Goal: Transaction & Acquisition: Purchase product/service

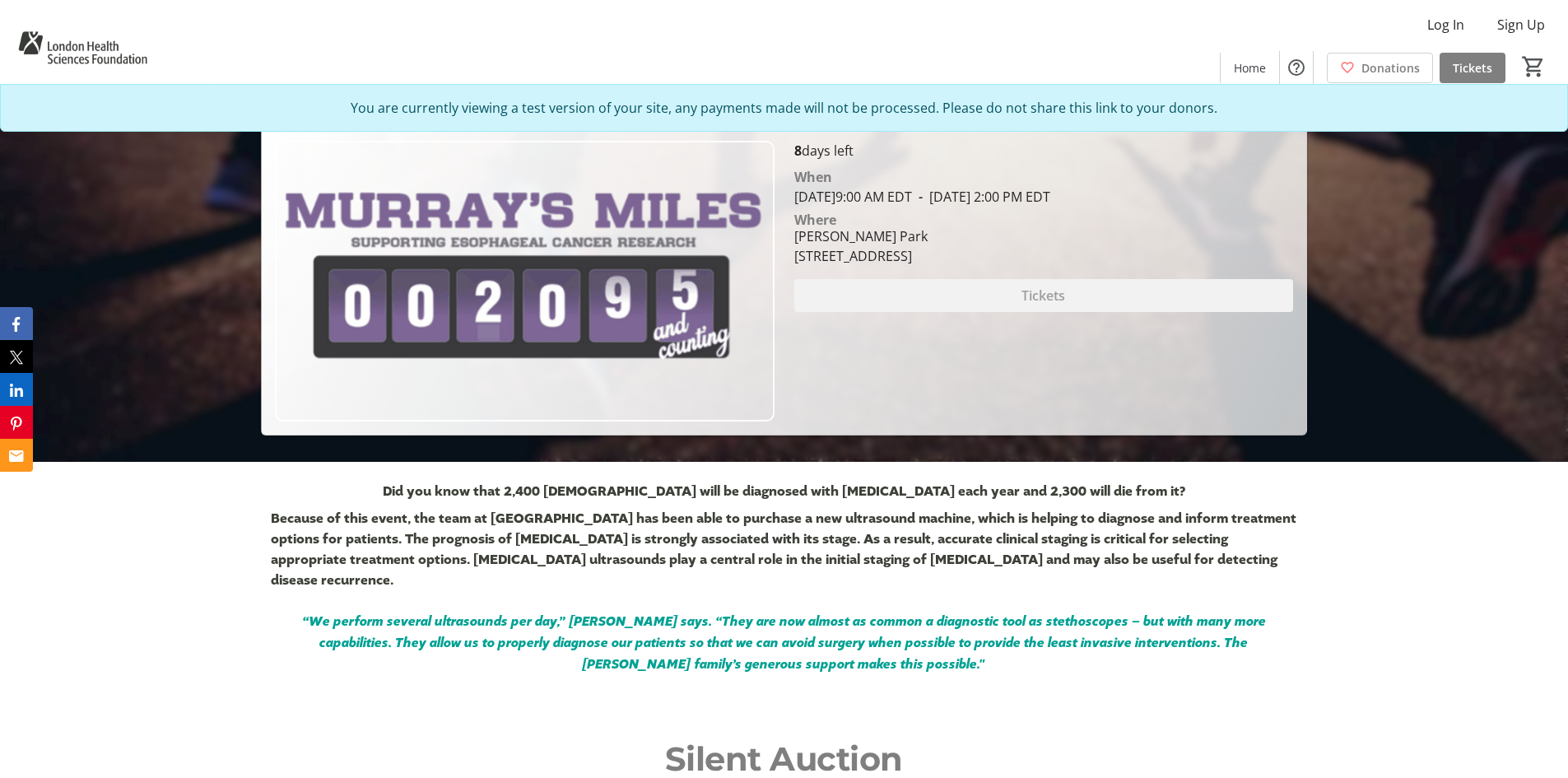
scroll to position [329, 0]
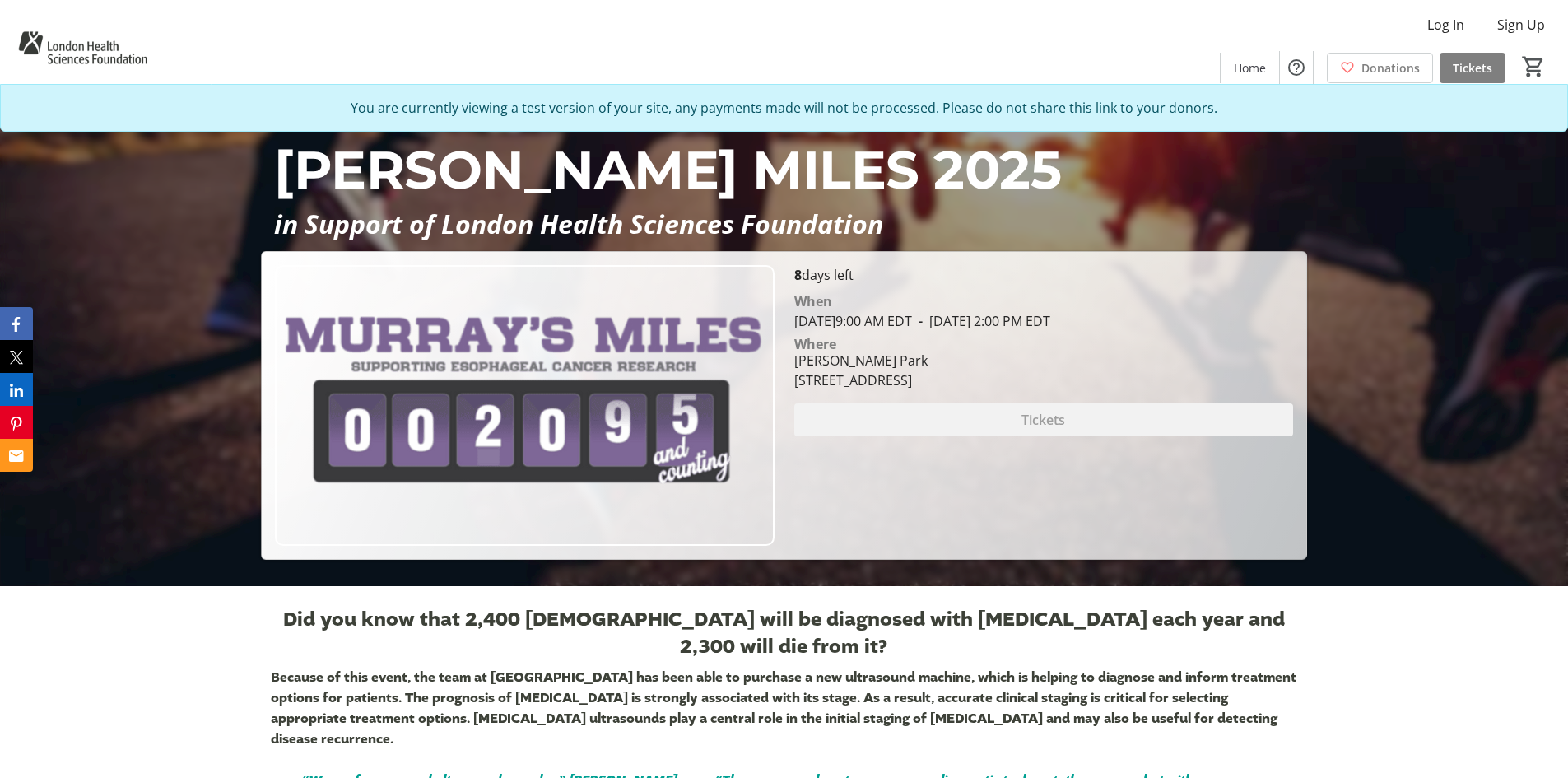
scroll to position [165, 0]
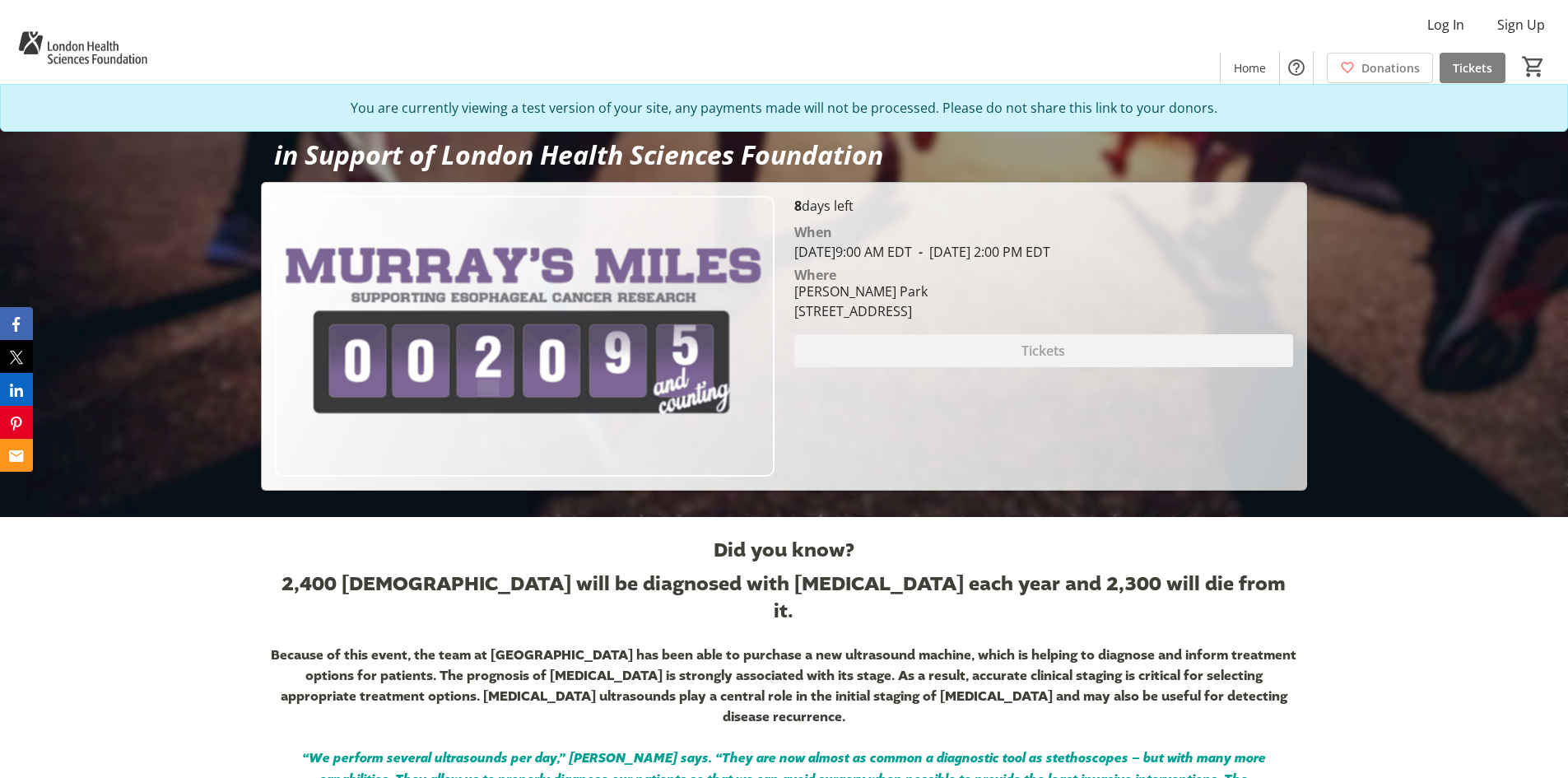
scroll to position [165, 0]
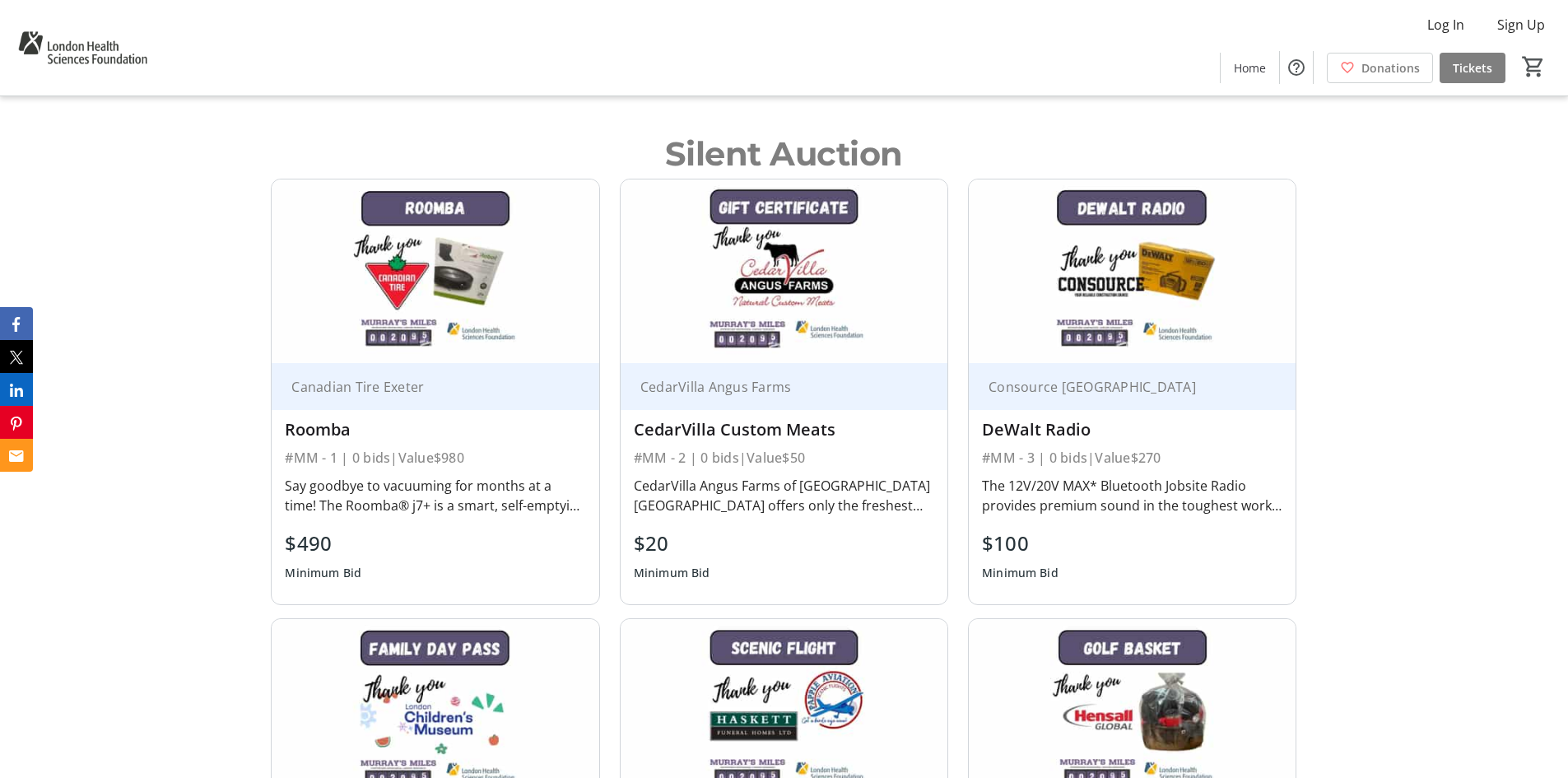
scroll to position [987, 0]
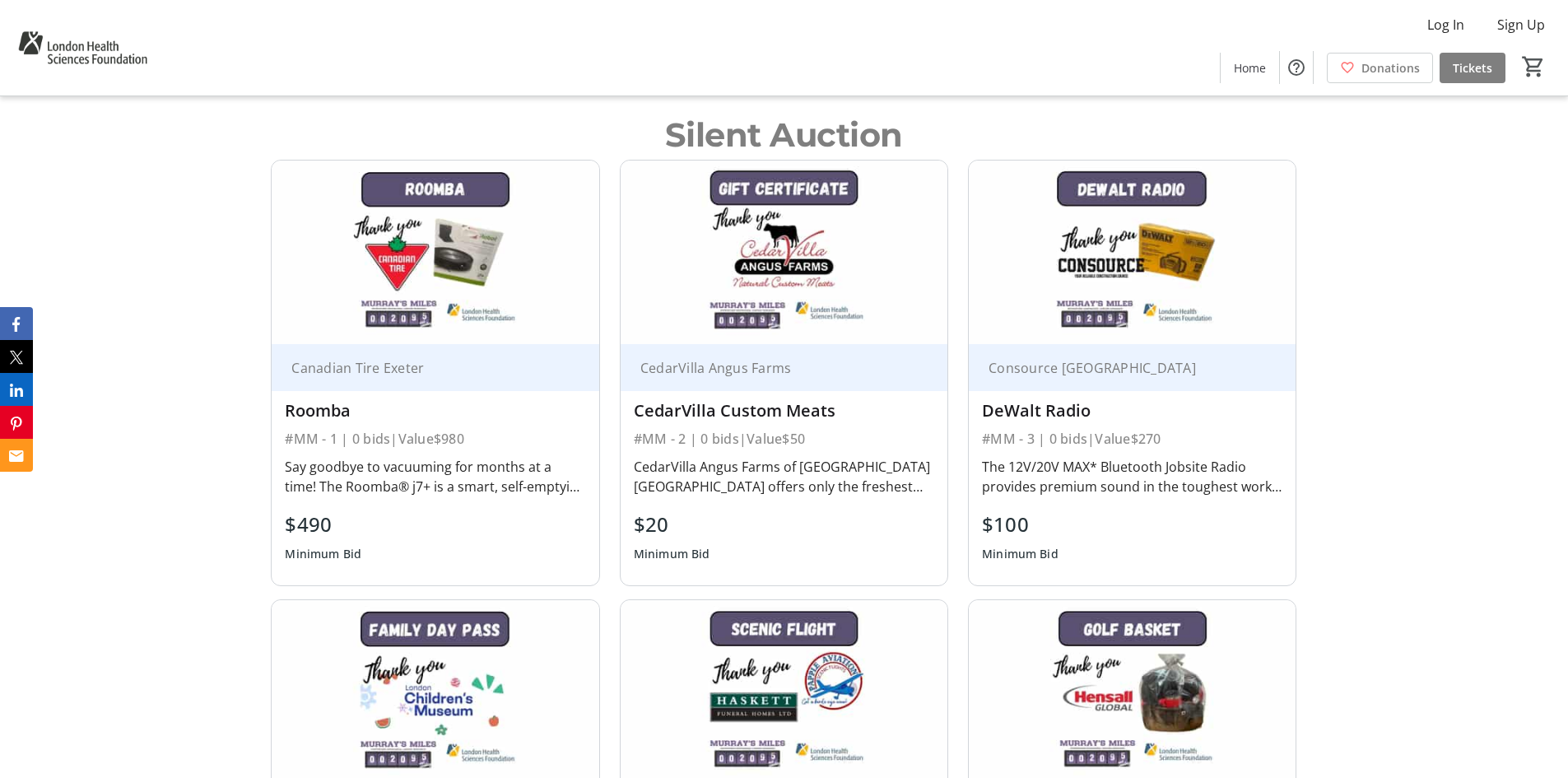
click at [754, 291] on img at bounding box center [784, 252] width 327 height 183
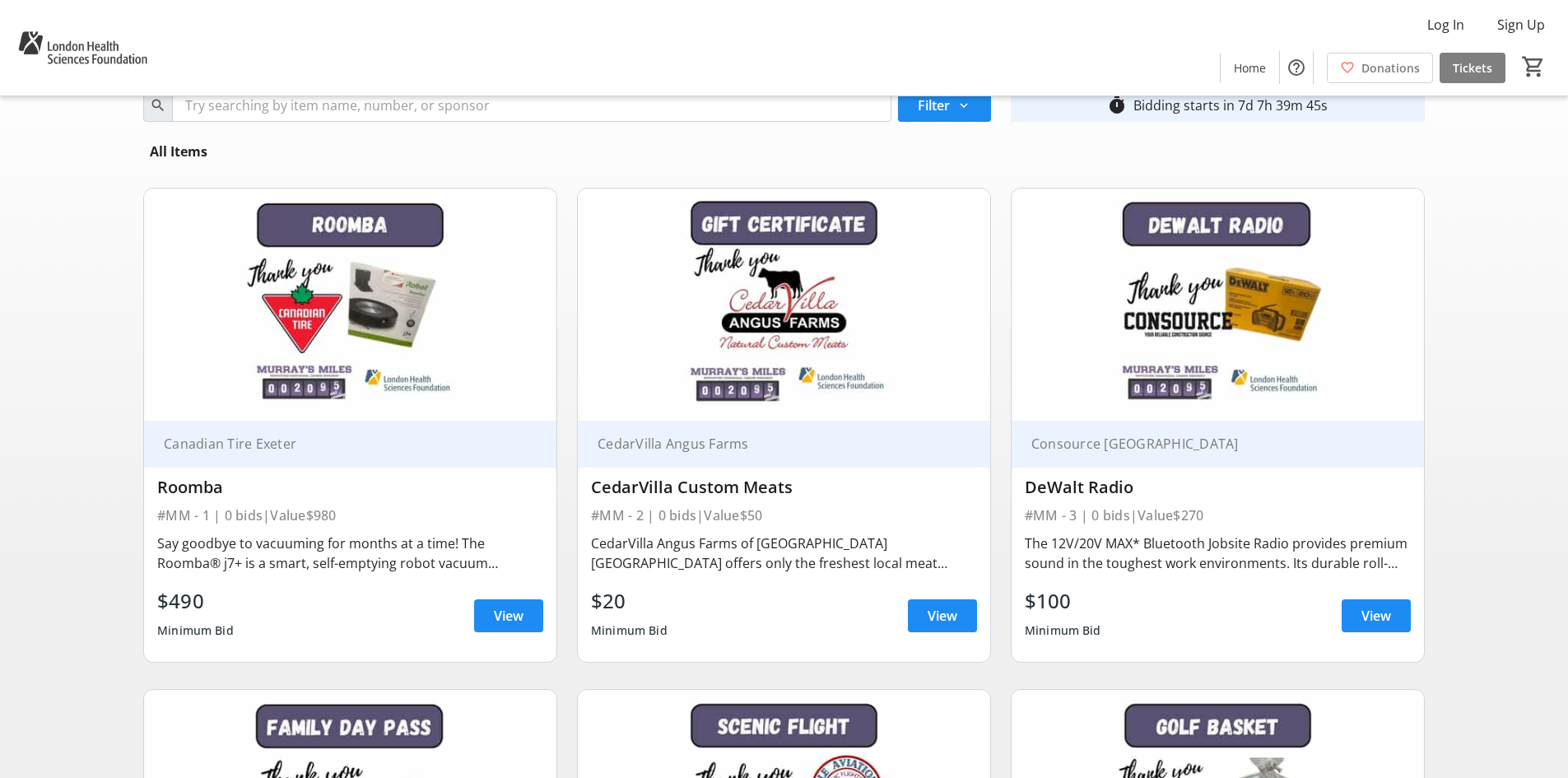
scroll to position [82, 0]
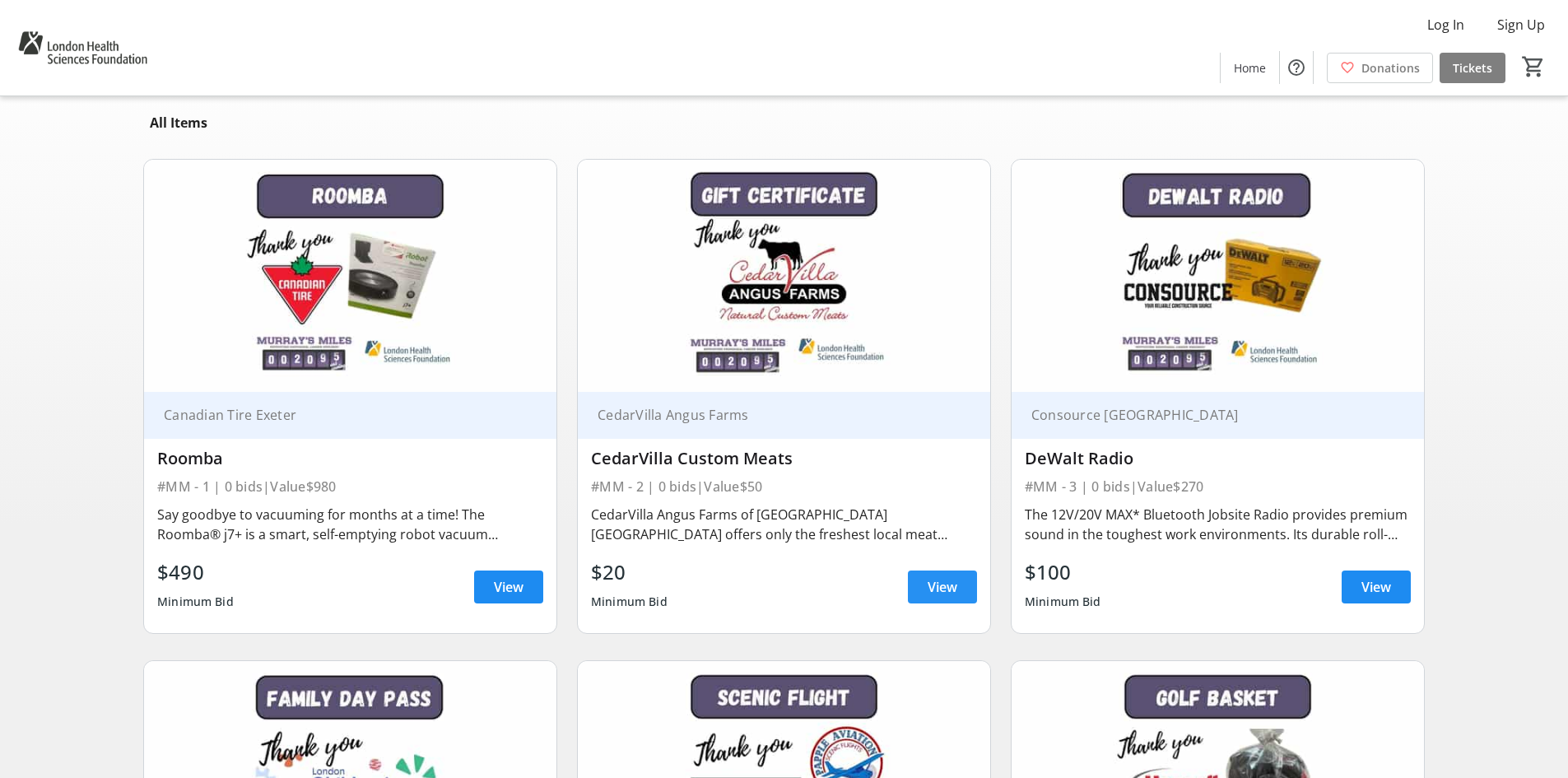
click at [945, 584] on span "View" at bounding box center [942, 586] width 30 height 19
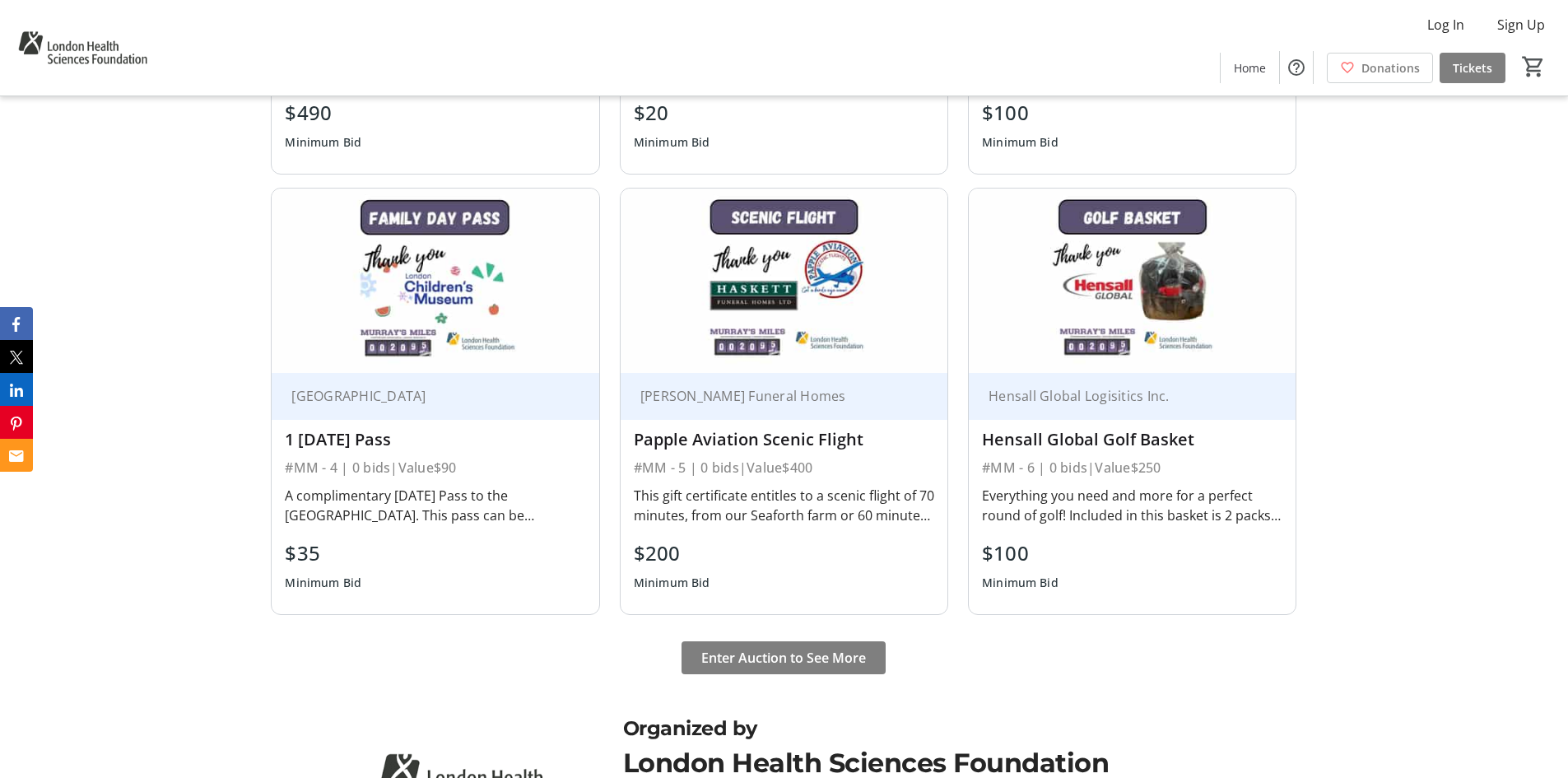
scroll to position [1519, 0]
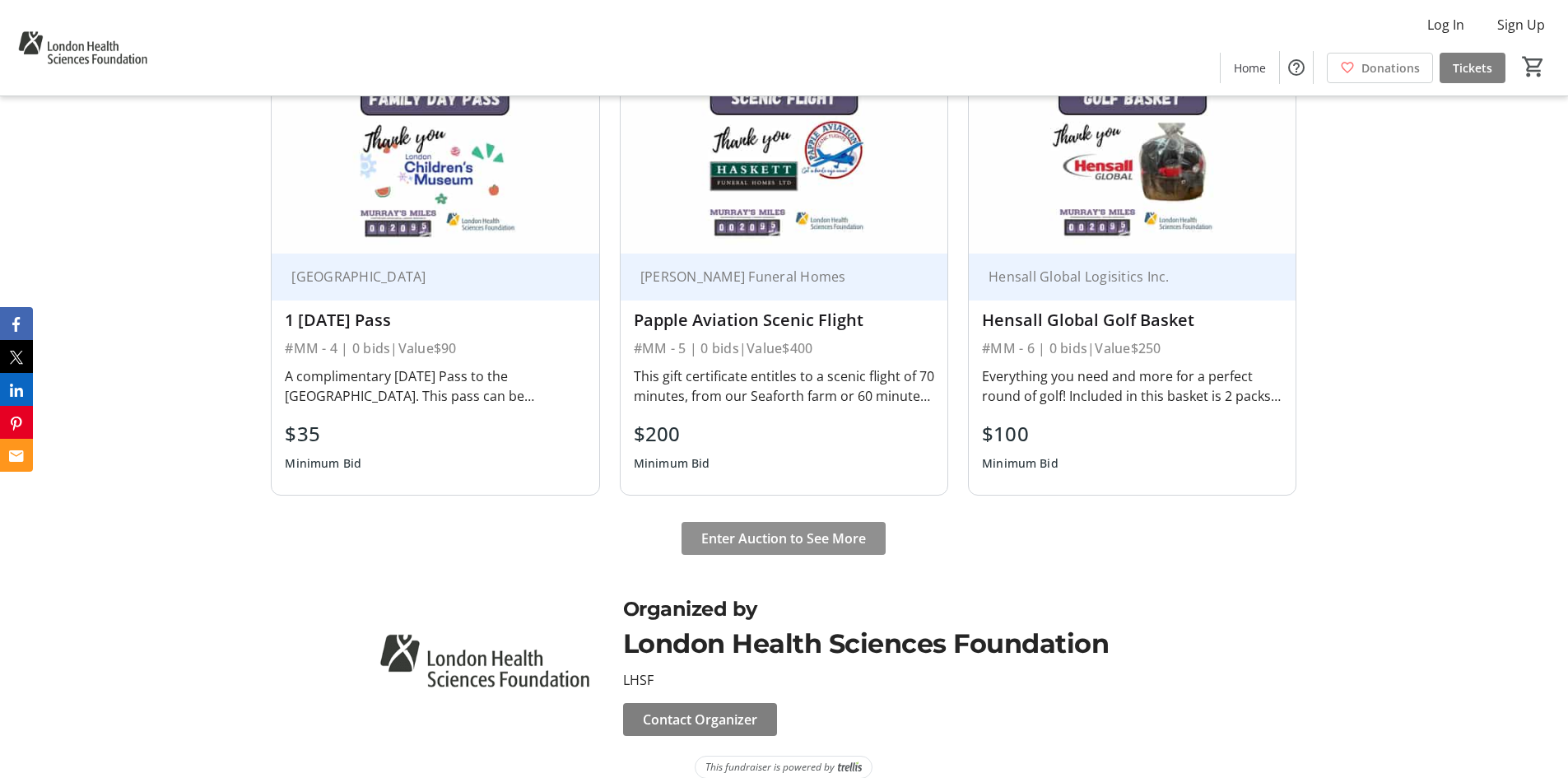
click at [815, 529] on span "Enter Auction to See More" at bounding box center [783, 538] width 165 height 19
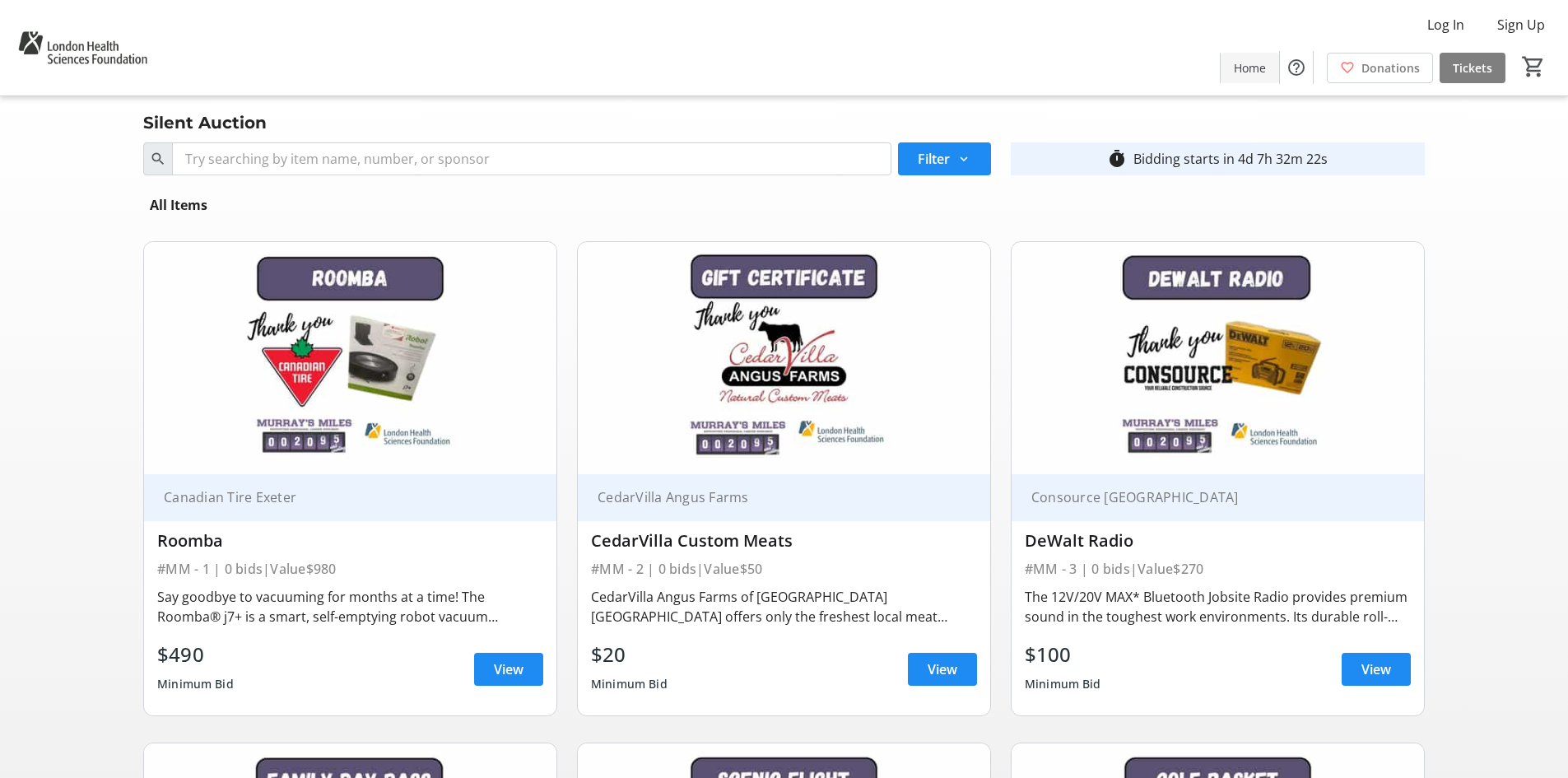
click at [1239, 68] on span "Home" at bounding box center [1250, 68] width 32 height 17
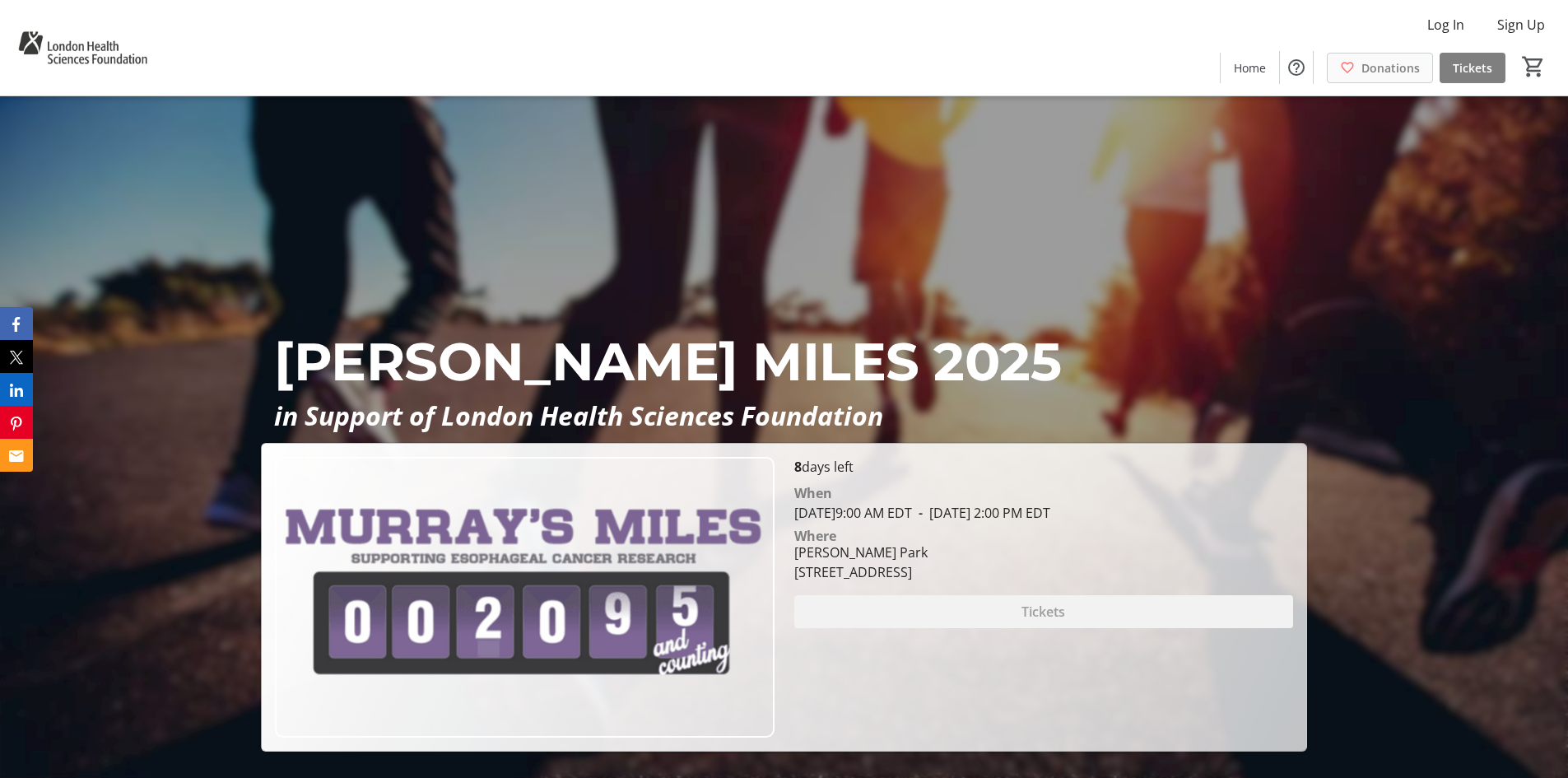
click at [1394, 69] on span "Donations" at bounding box center [1391, 68] width 58 height 17
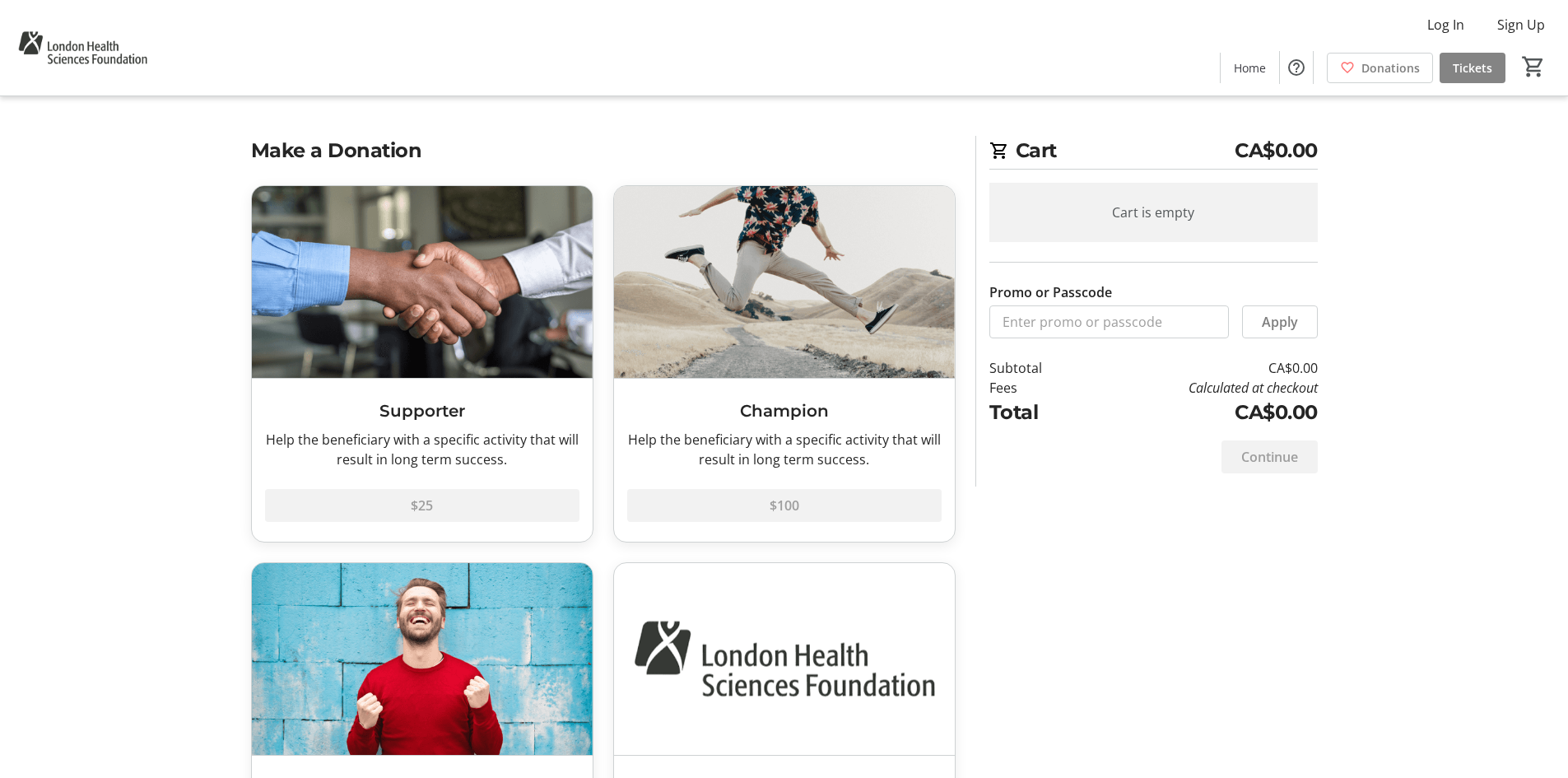
click at [1464, 71] on span "Tickets" at bounding box center [1473, 68] width 40 height 17
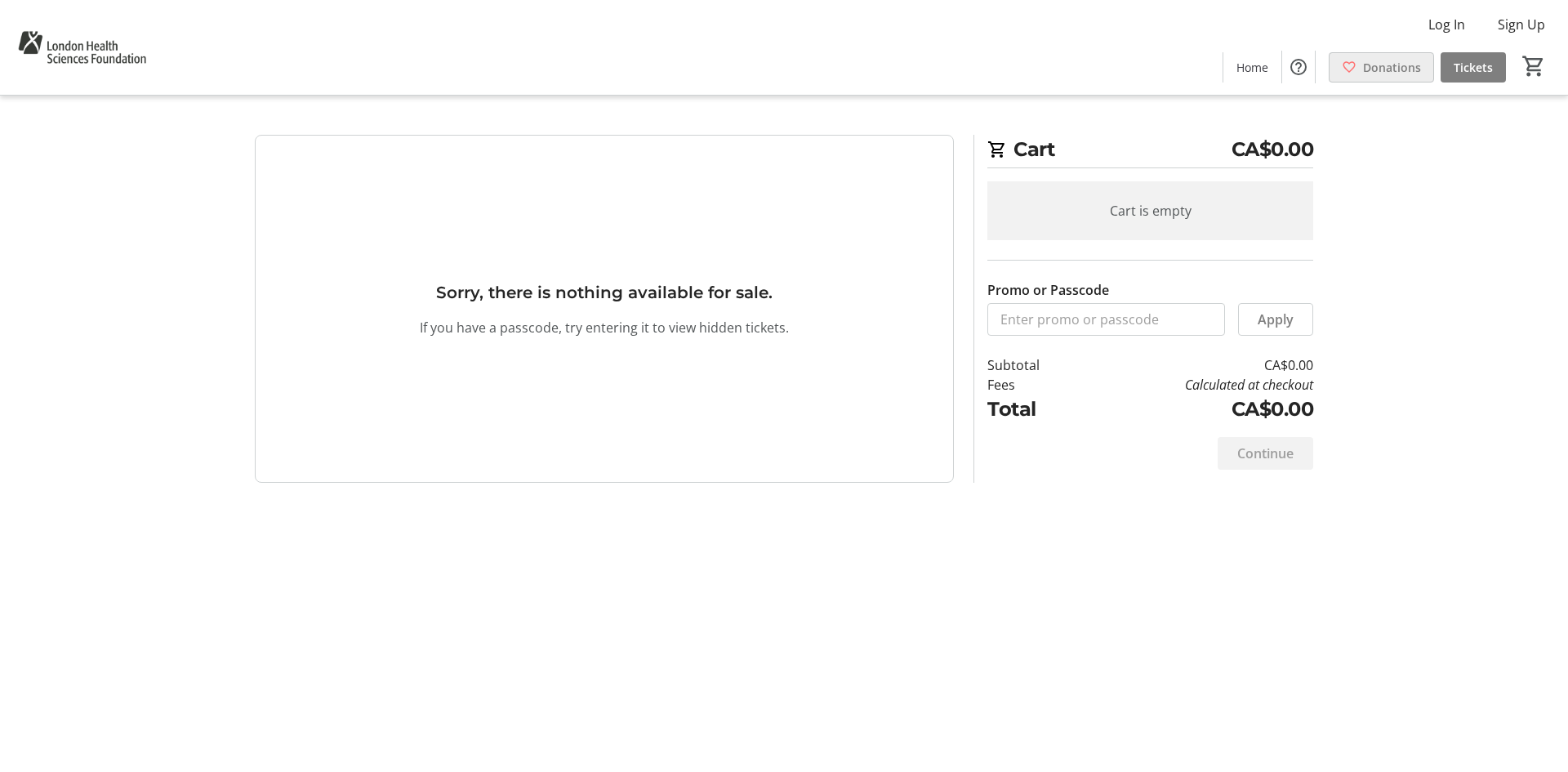
click at [1371, 70] on span "Donations" at bounding box center [1391, 67] width 58 height 17
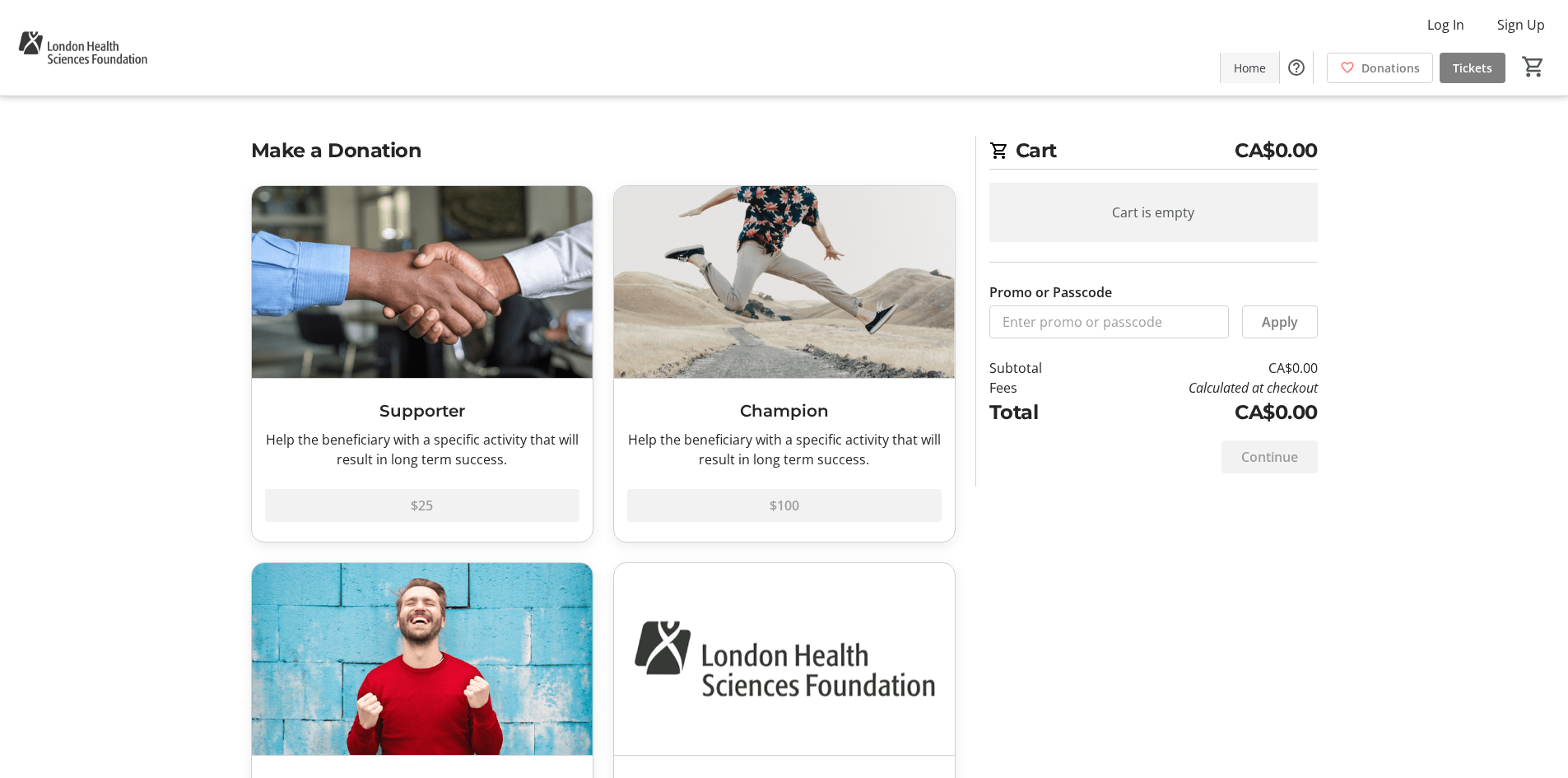
click at [1246, 65] on span "Home" at bounding box center [1250, 68] width 32 height 17
